Goal: Find contact information: Find contact information

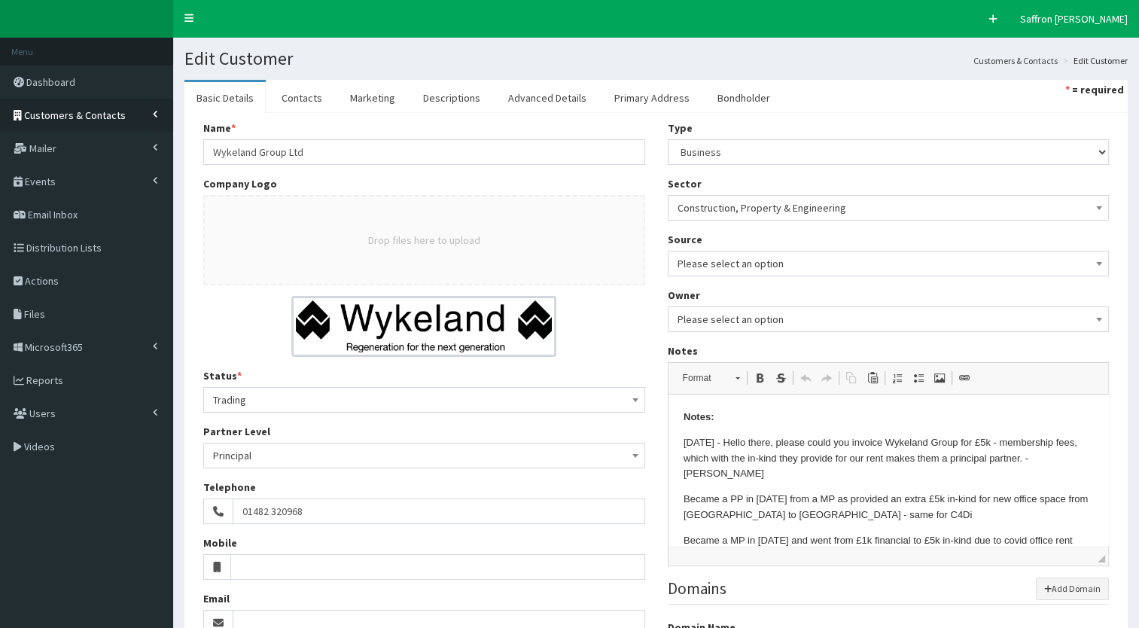
click at [97, 119] on span "Customers & Contacts" at bounding box center [75, 115] width 102 height 14
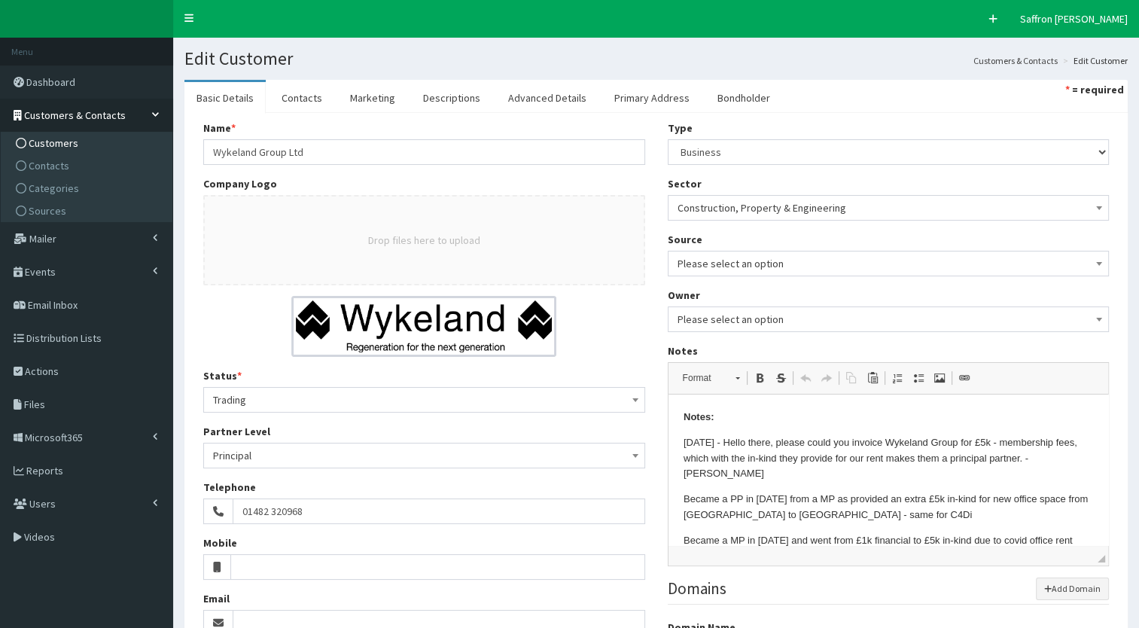
click at [59, 148] on span "Customers" at bounding box center [54, 143] width 50 height 14
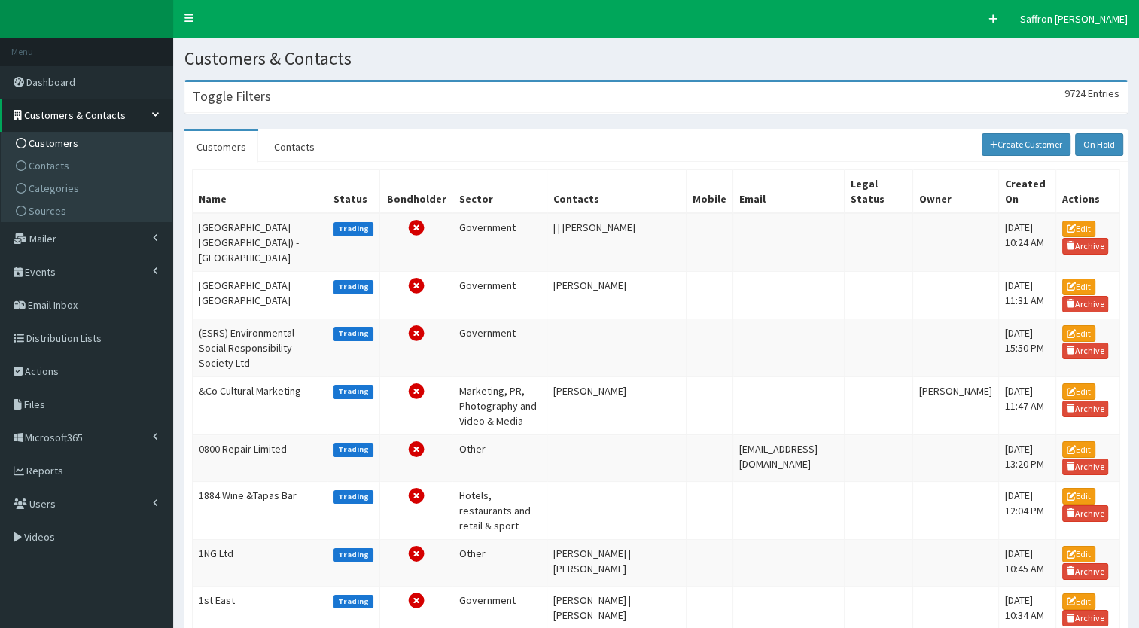
click at [284, 109] on div "Toggle Filters 9724 Entries" at bounding box center [656, 97] width 942 height 31
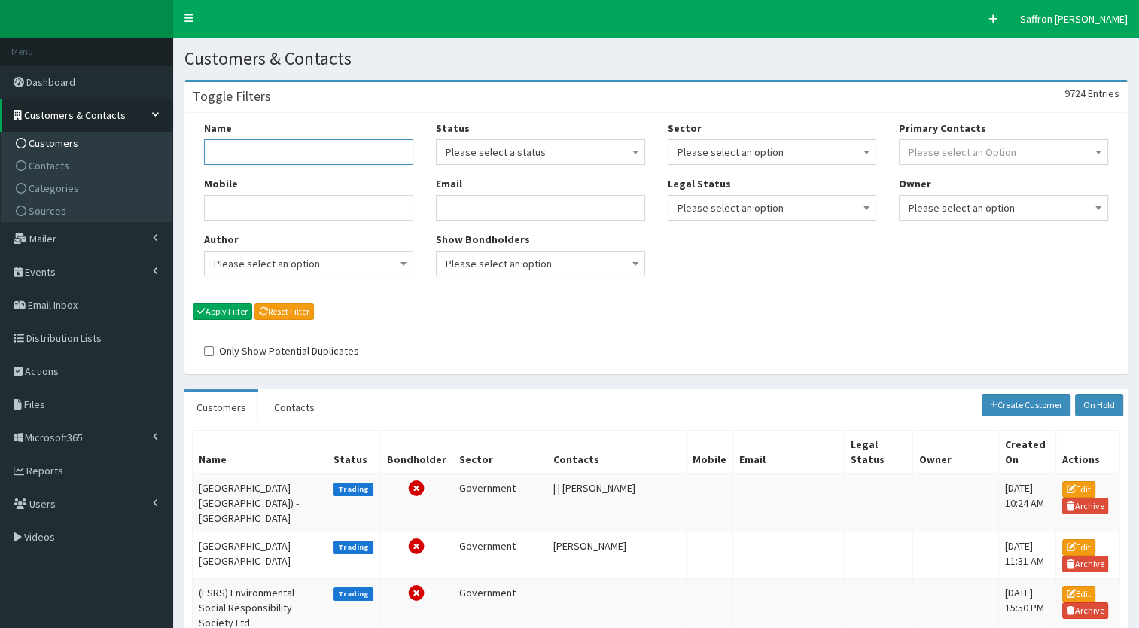
click at [274, 146] on input "Name" at bounding box center [308, 152] width 209 height 26
type input "hampton"
click at [193, 304] on button "Apply Filter" at bounding box center [222, 312] width 59 height 17
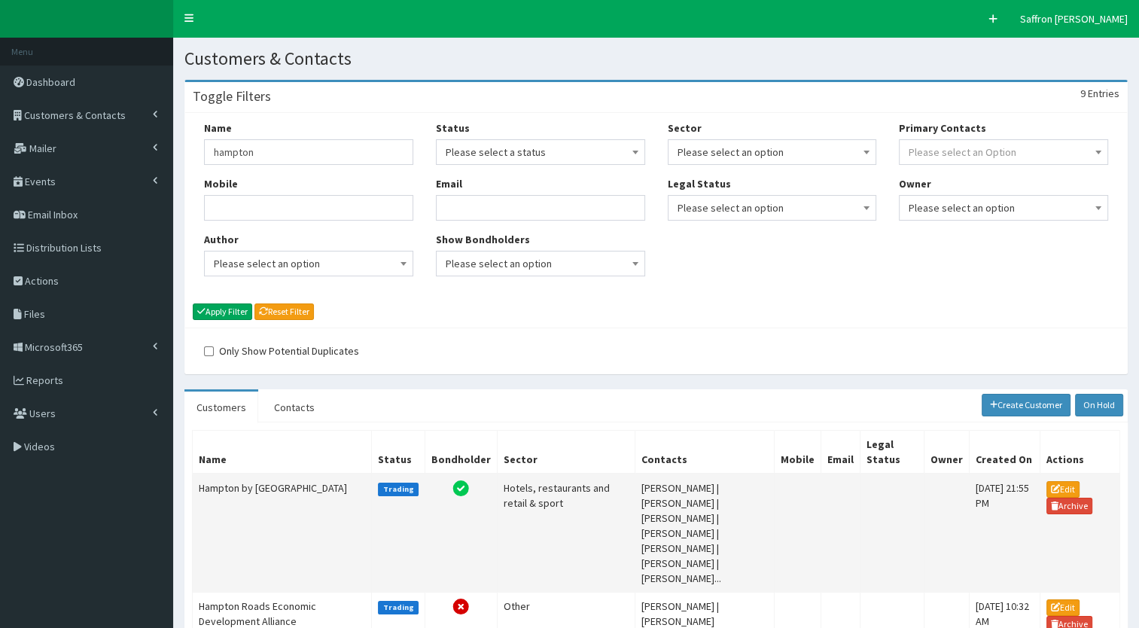
click at [274, 480] on td "Hampton by Hilton Humberside Airport" at bounding box center [282, 533] width 179 height 119
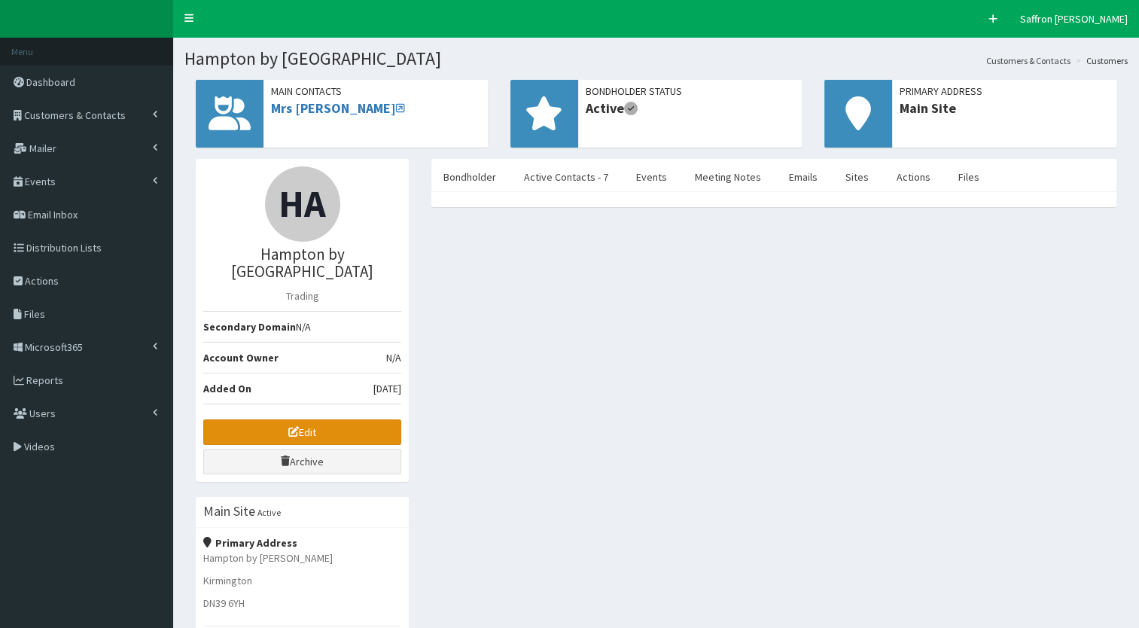
click at [334, 423] on link "Edit" at bounding box center [302, 432] width 198 height 26
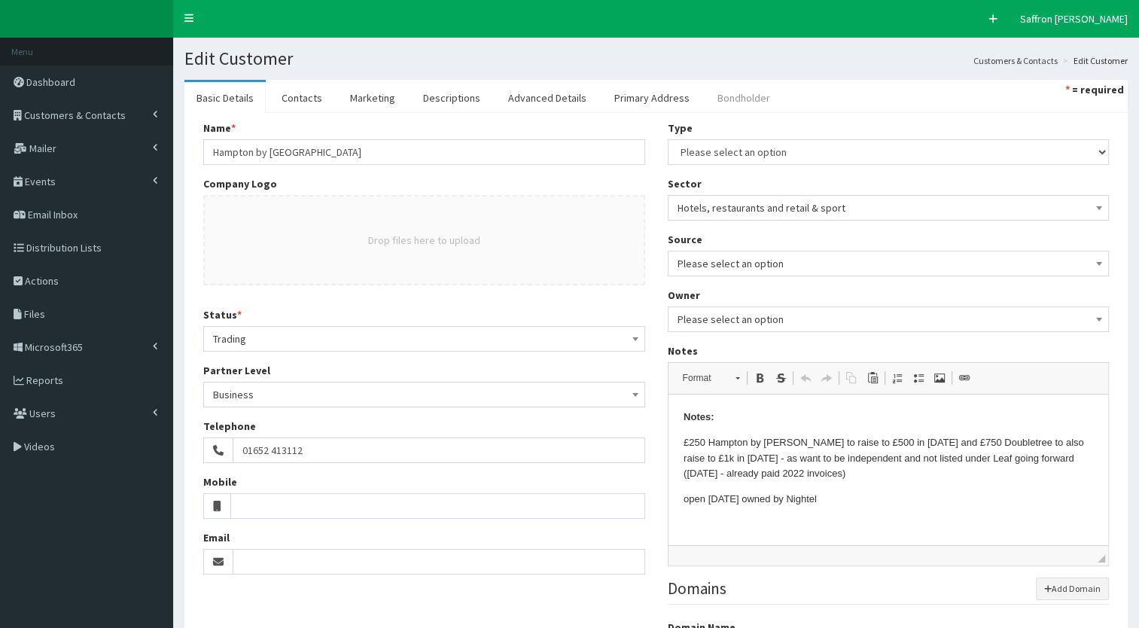
click at [729, 93] on link "Bondholder" at bounding box center [744, 98] width 77 height 32
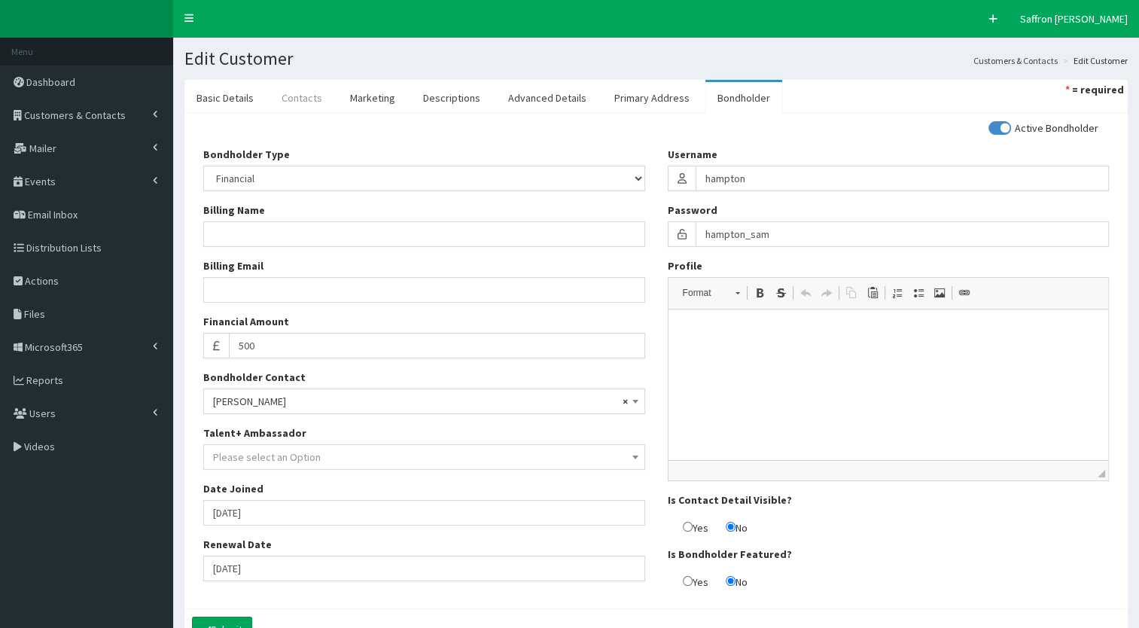
click at [286, 92] on link "Contacts" at bounding box center [302, 98] width 65 height 32
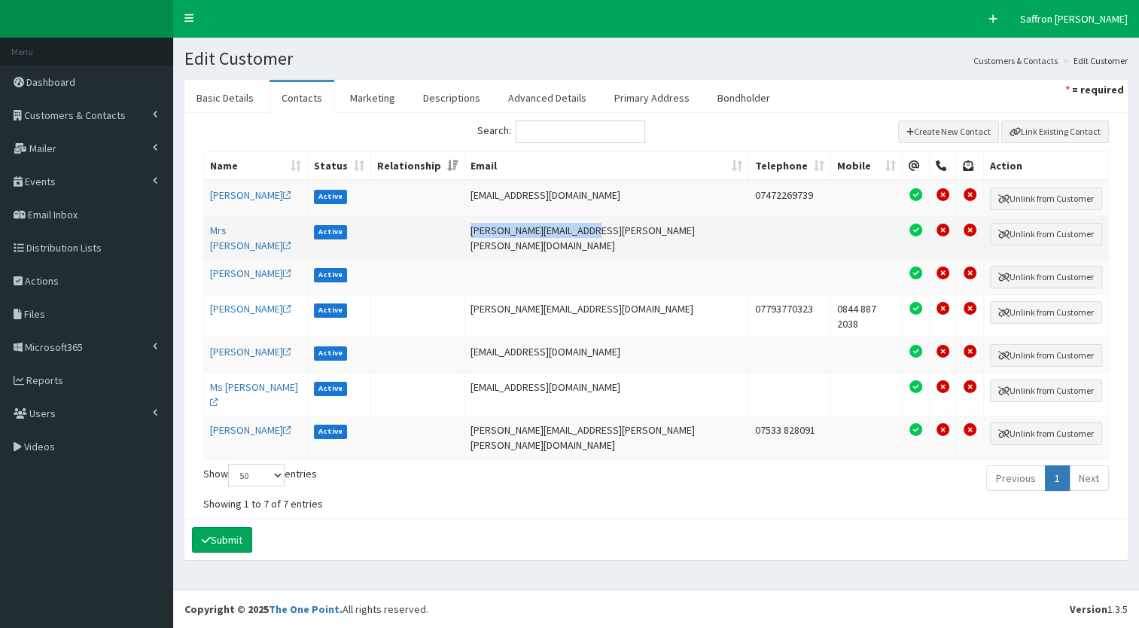
drag, startPoint x: 621, startPoint y: 227, endPoint x: 496, endPoint y: 227, distance: 125.0
click at [496, 227] on td "Samantha.Cook@hilton.com" at bounding box center [607, 237] width 285 height 43
copy td "Samantha.Cook@hilton.com"
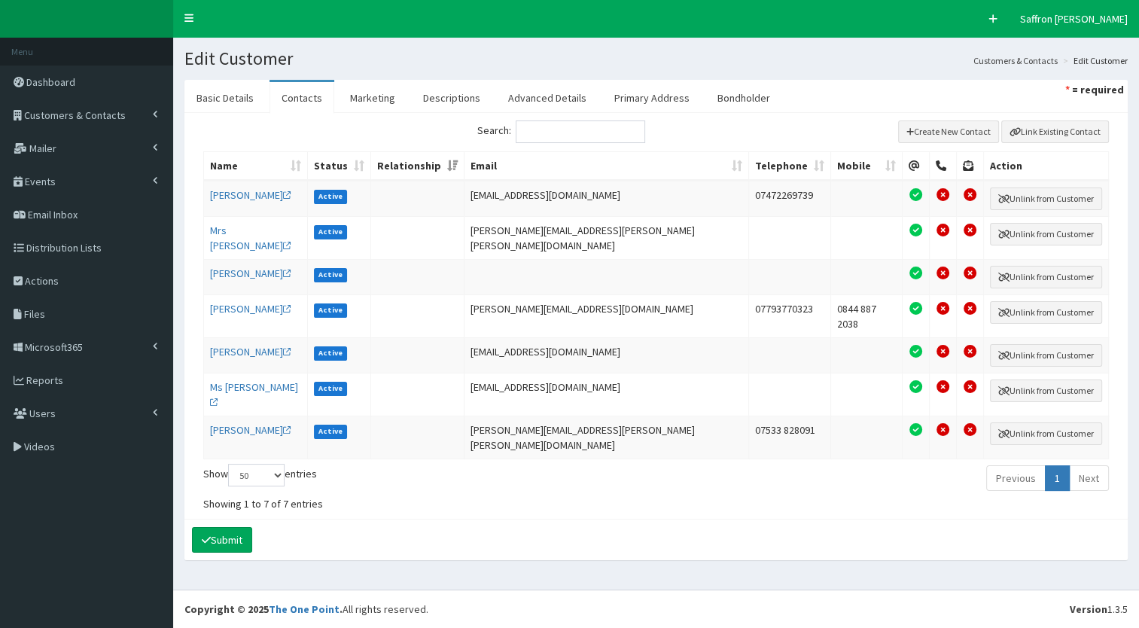
click at [592, 541] on section "Basic Details Contacts Marketing Descriptions Advanced Details Primary Address …" at bounding box center [656, 328] width 966 height 518
click at [243, 102] on link "Basic Details" at bounding box center [225, 98] width 81 height 32
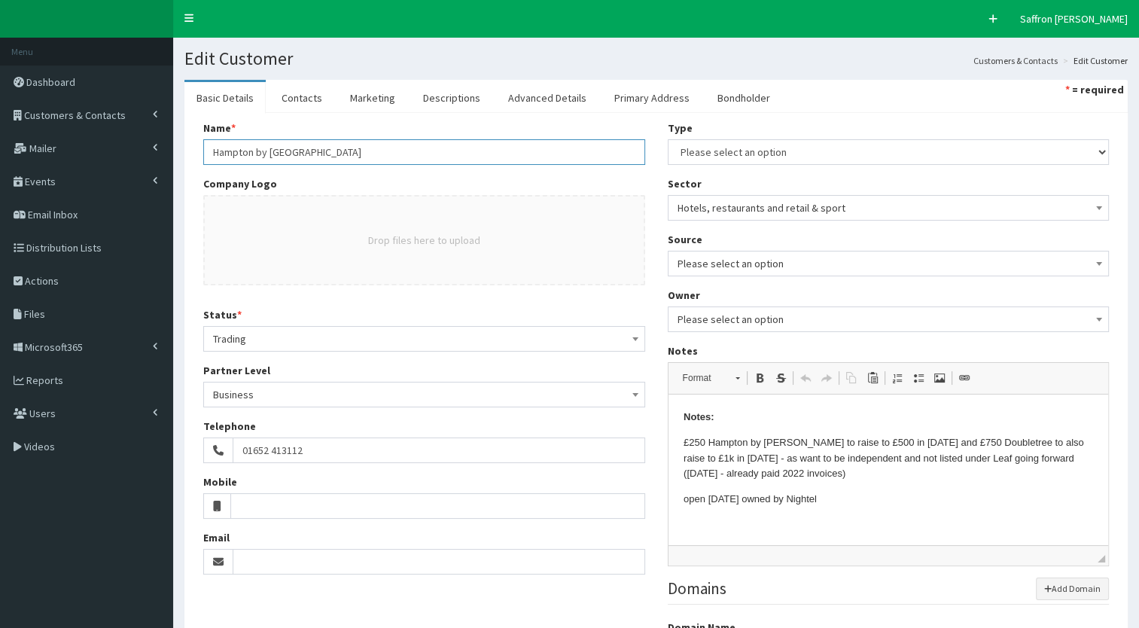
drag, startPoint x: 384, startPoint y: 149, endPoint x: 214, endPoint y: 150, distance: 170.2
click at [214, 150] on input "Hampton by Hilton Humberside Airport" at bounding box center [424, 152] width 442 height 26
click at [400, 202] on div "Drop files here to upload" at bounding box center [424, 240] width 442 height 90
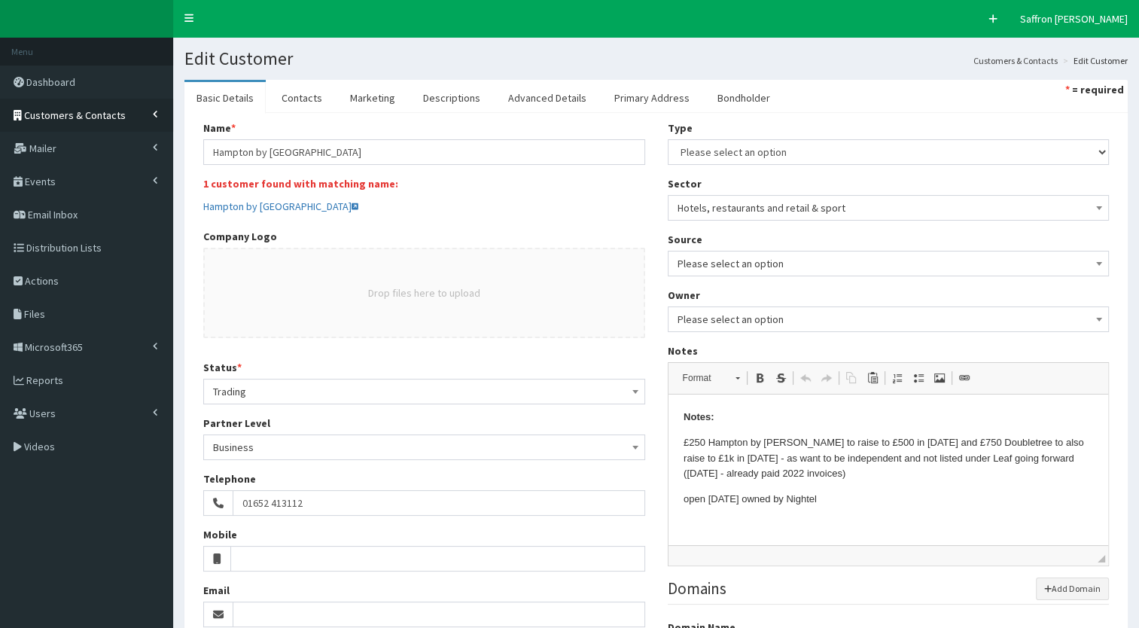
click at [99, 117] on span "Customers & Contacts" at bounding box center [75, 115] width 102 height 14
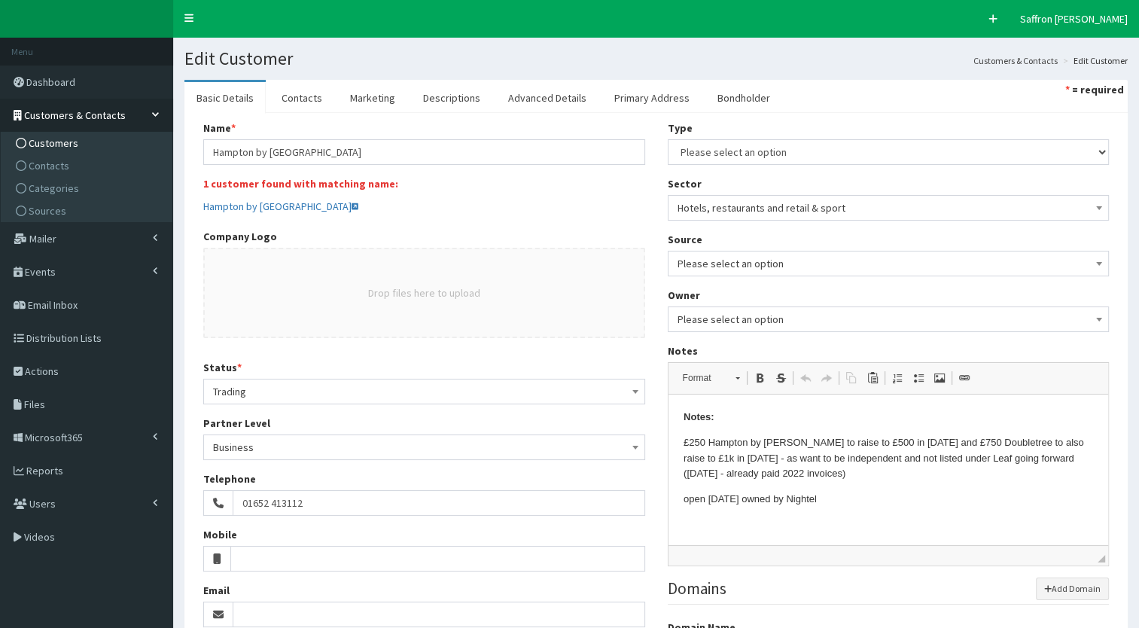
click at [63, 142] on span "Customers" at bounding box center [54, 143] width 50 height 14
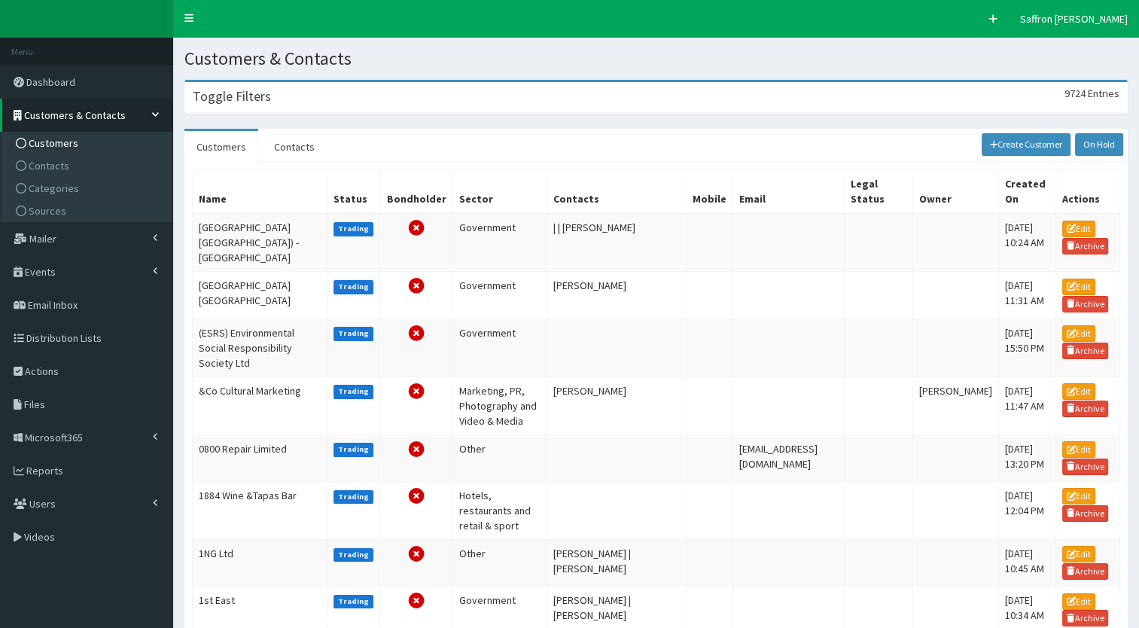
click at [269, 96] on div "Toggle Filters 9724 Entries" at bounding box center [656, 97] width 942 height 31
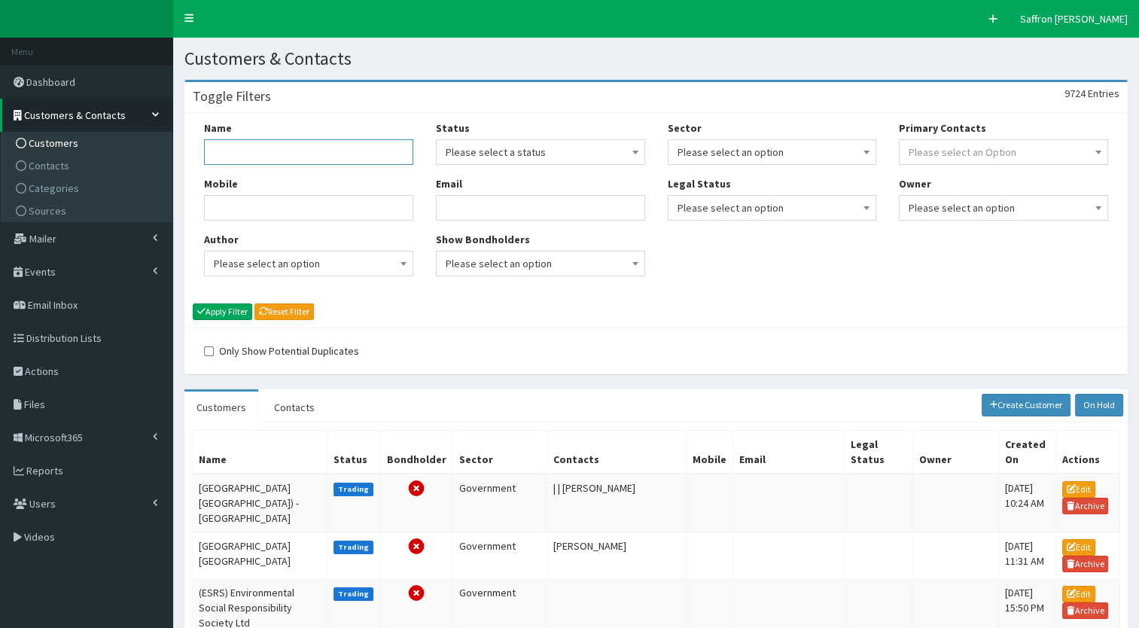
click at [243, 144] on input "Name" at bounding box center [308, 152] width 209 height 26
type input "doubletree"
click at [193, 304] on button "Apply Filter" at bounding box center [222, 312] width 59 height 17
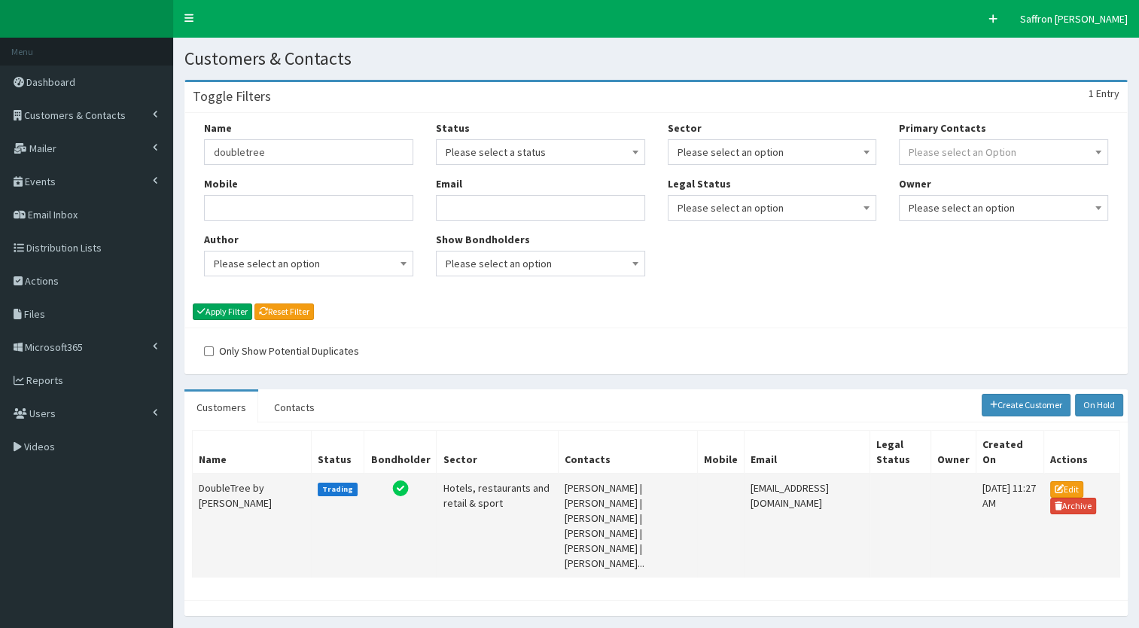
click at [232, 496] on td "DoubleTree by Hilton - Hull" at bounding box center [252, 526] width 119 height 104
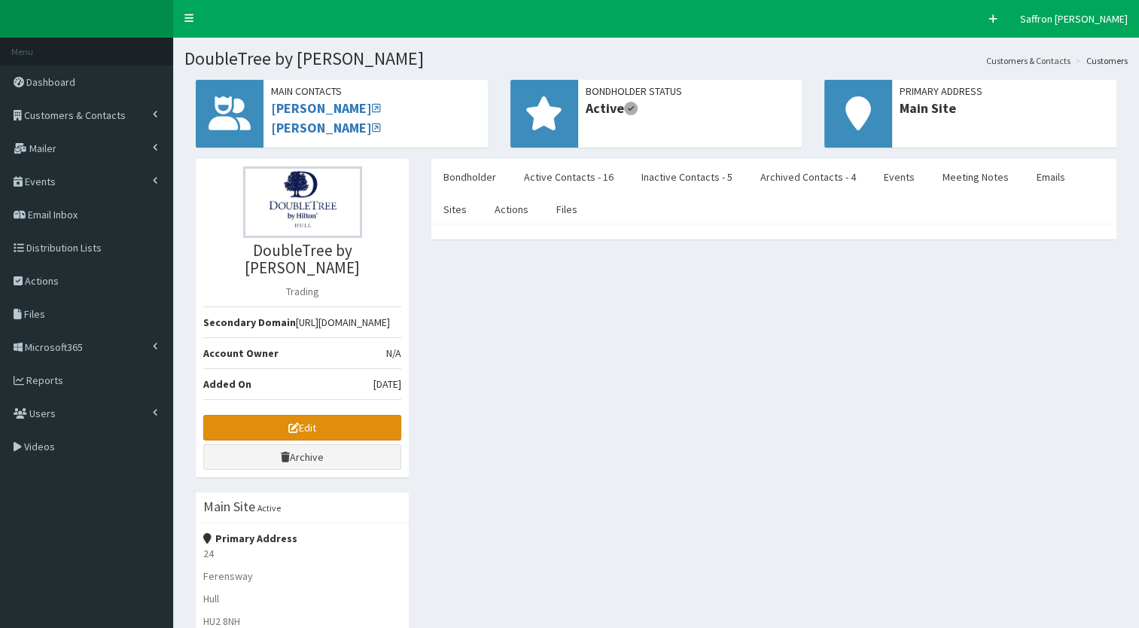
click at [256, 420] on link "Edit" at bounding box center [302, 428] width 198 height 26
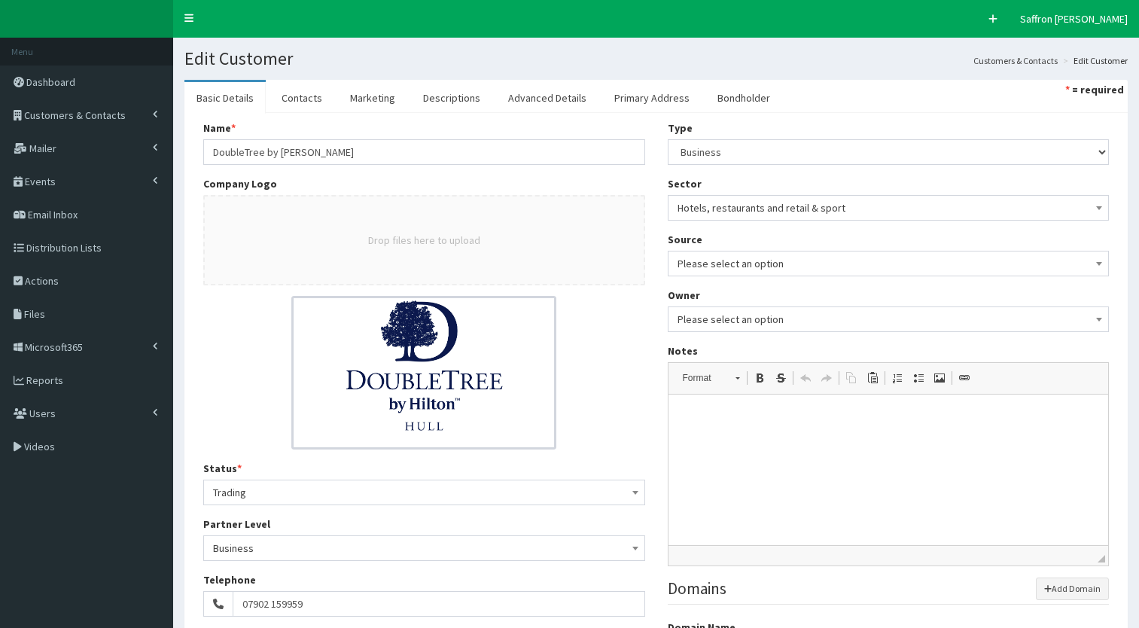
select select "50"
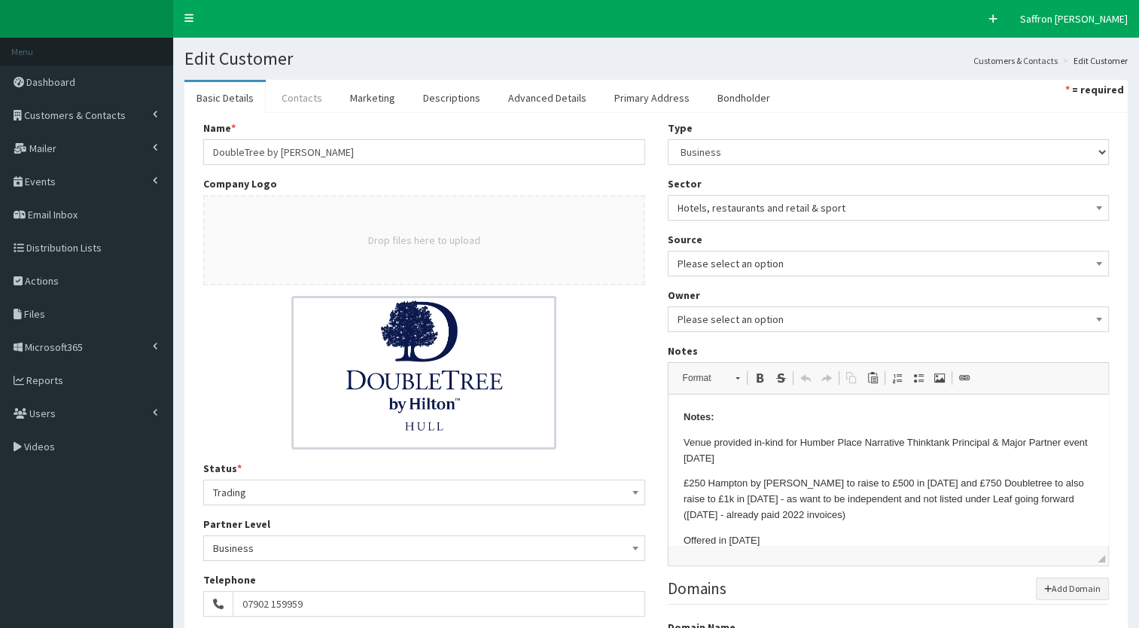
click at [283, 102] on link "Contacts" at bounding box center [302, 98] width 65 height 32
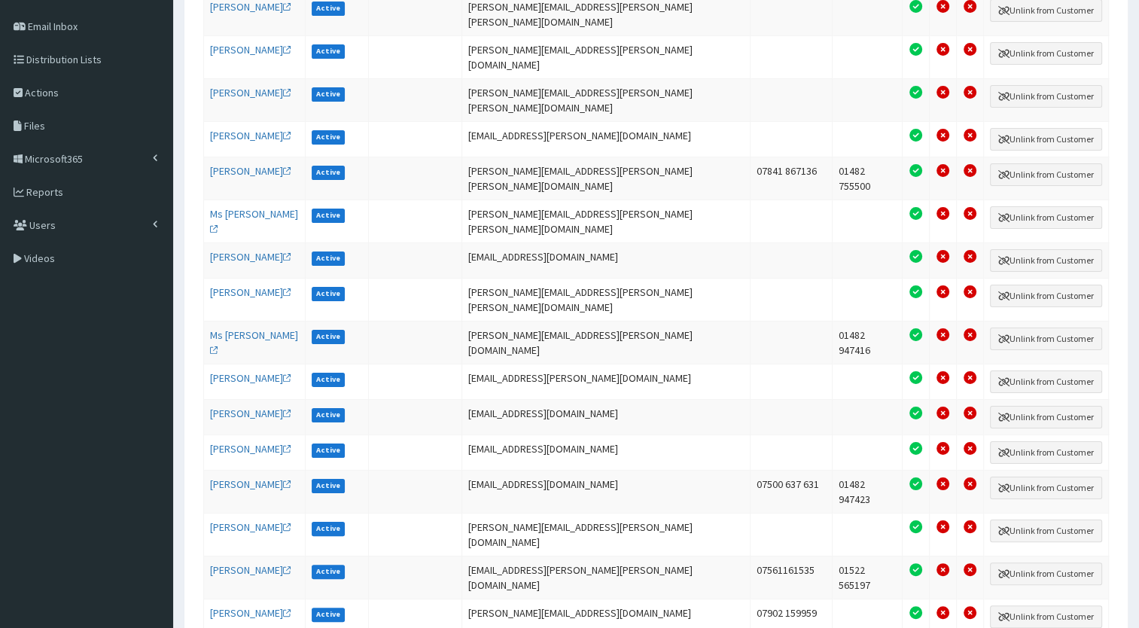
scroll to position [184, 0]
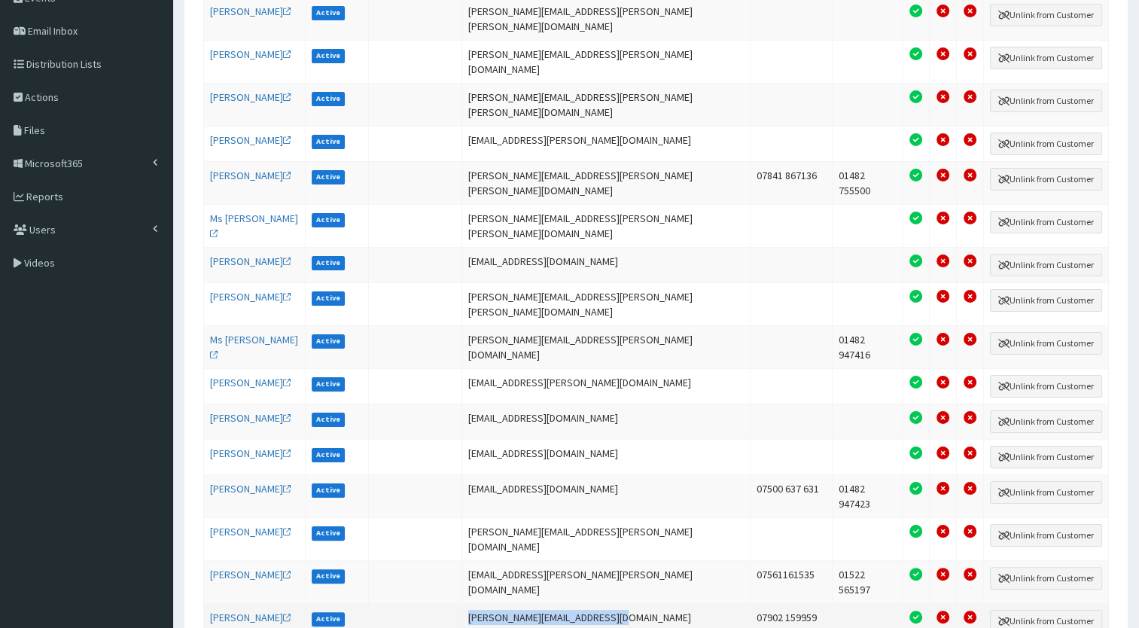
drag, startPoint x: 665, startPoint y: 532, endPoint x: 529, endPoint y: 535, distance: 136.4
click at [529, 603] on td "[PERSON_NAME][EMAIL_ADDRESS][DOMAIN_NAME]" at bounding box center [606, 620] width 288 height 35
copy td "[PERSON_NAME][EMAIL_ADDRESS][DOMAIN_NAME]"
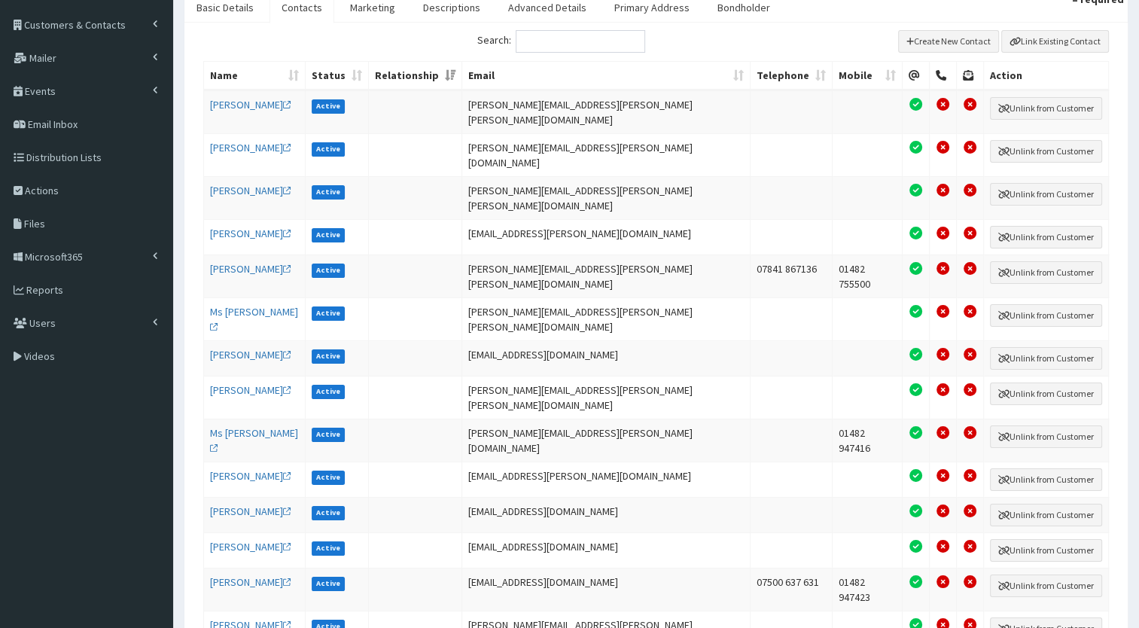
scroll to position [87, 0]
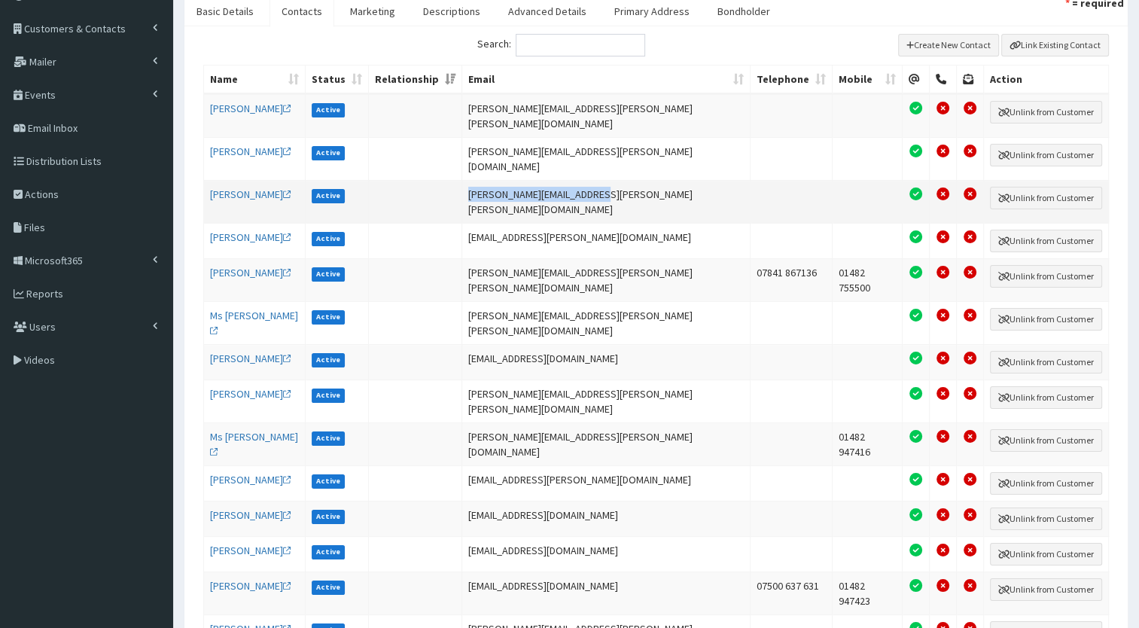
drag, startPoint x: 662, startPoint y: 179, endPoint x: 529, endPoint y: 176, distance: 133.3
click at [529, 180] on td "[PERSON_NAME][EMAIL_ADDRESS][PERSON_NAME][PERSON_NAME][DOMAIN_NAME]" at bounding box center [606, 201] width 288 height 43
copy td "[PERSON_NAME][EMAIL_ADDRESS][PERSON_NAME][PERSON_NAME][DOMAIN_NAME]"
click at [230, 11] on link "Basic Details" at bounding box center [225, 11] width 81 height 32
